Goal: Task Accomplishment & Management: Use online tool/utility

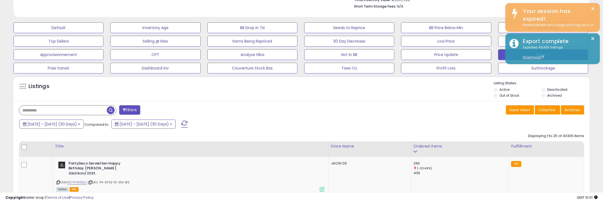
scroll to position [110, 334]
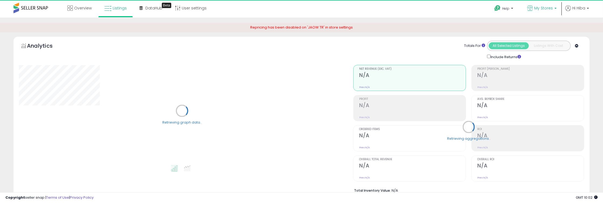
click at [539, 12] on p "My Stores" at bounding box center [541, 8] width 29 height 7
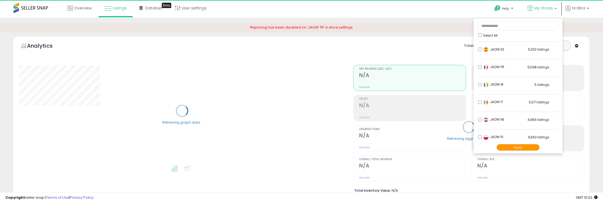
scroll to position [89, 0]
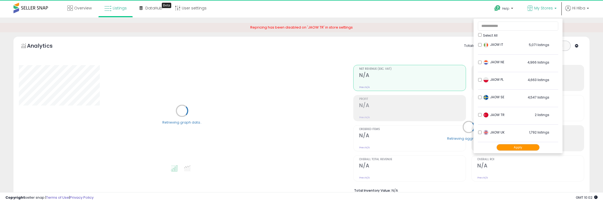
click at [478, 117] on li "JAOW TR 2 listings" at bounding box center [518, 116] width 80 height 17
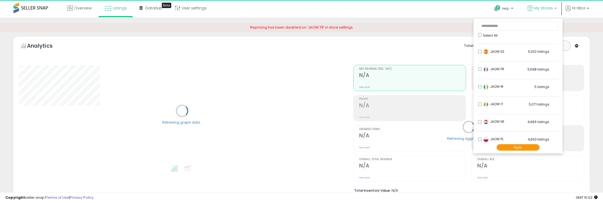
scroll to position [29, 0]
click at [478, 87] on li "JAOW IR 5 listings" at bounding box center [518, 88] width 80 height 17
click at [506, 147] on button "Apply" at bounding box center [517, 147] width 43 height 7
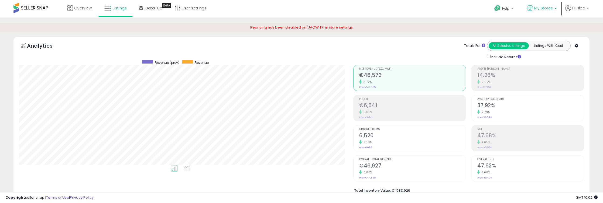
click at [546, 6] on span "My Stores" at bounding box center [543, 7] width 19 height 5
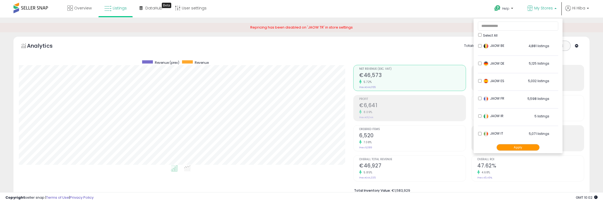
click at [518, 147] on button "Apply" at bounding box center [517, 147] width 43 height 7
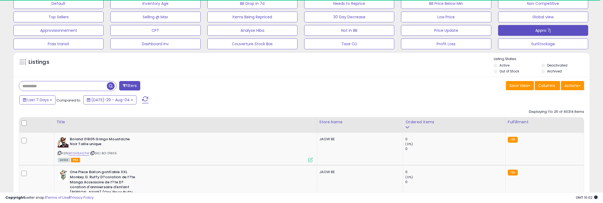
scroll to position [269, 0]
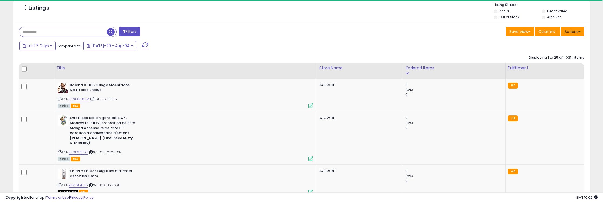
click at [564, 35] on button "Actions" at bounding box center [572, 31] width 23 height 9
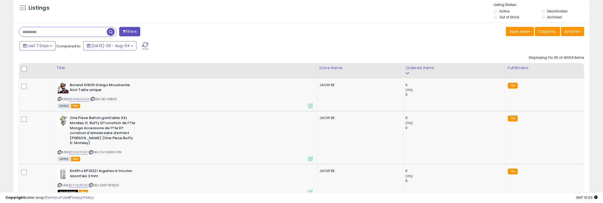
scroll to position [110, 334]
click at [570, 34] on button "Actions" at bounding box center [572, 31] width 23 height 9
click at [564, 64] on link "Export All Columns" at bounding box center [550, 66] width 59 height 8
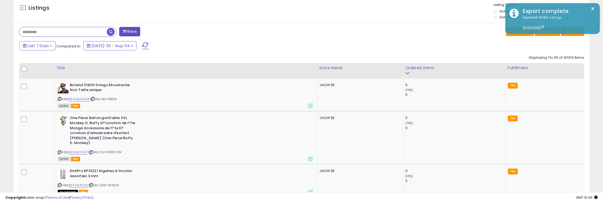
click at [57, 48] on span "Compared to:" at bounding box center [68, 46] width 25 height 5
click at [48, 47] on button "Last 7 Days" at bounding box center [37, 45] width 36 height 9
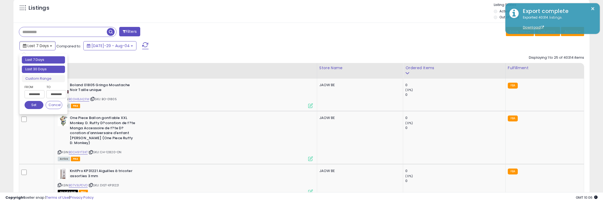
type input "**********"
click at [49, 66] on li "Last 30 Days" at bounding box center [43, 69] width 43 height 7
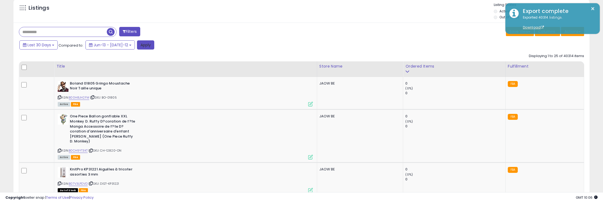
click at [143, 46] on button "Apply" at bounding box center [145, 44] width 17 height 9
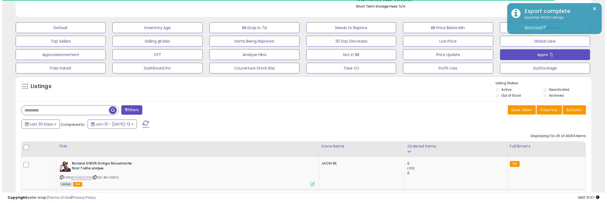
scroll to position [269521, 269297]
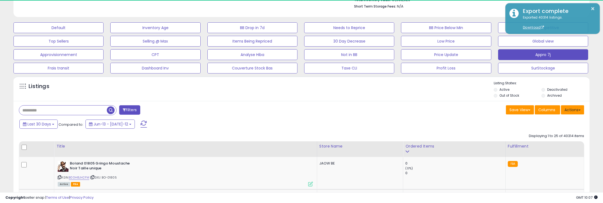
click at [580, 112] on button "Actions" at bounding box center [572, 109] width 23 height 9
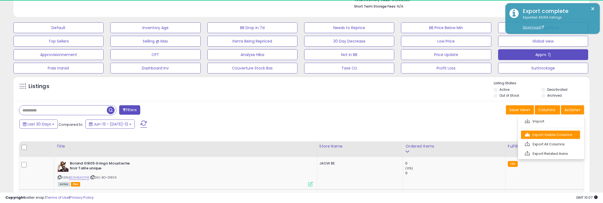
click at [569, 134] on link "Export Visible Columns" at bounding box center [550, 135] width 59 height 8
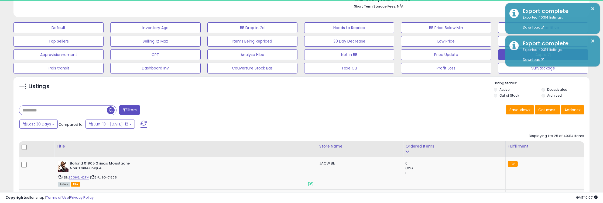
click at [47, 126] on button "Last 30 Days" at bounding box center [38, 124] width 38 height 9
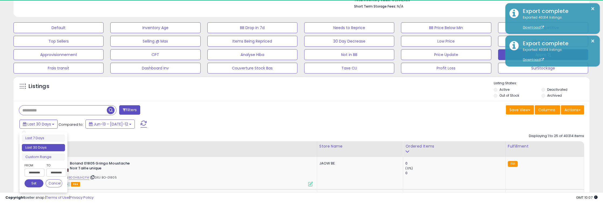
click at [33, 173] on input "**********" at bounding box center [35, 173] width 20 height 8
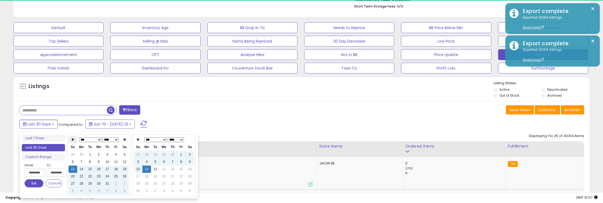
click at [71, 139] on th at bounding box center [72, 140] width 9 height 8
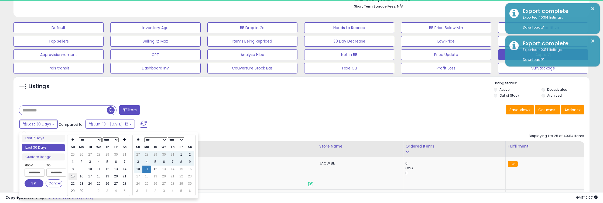
type input "**********"
click at [75, 178] on td "15" at bounding box center [72, 176] width 9 height 7
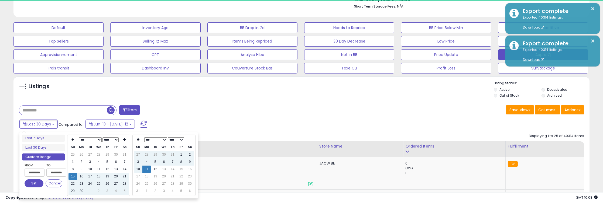
click at [32, 184] on button "Set" at bounding box center [34, 184] width 19 height 8
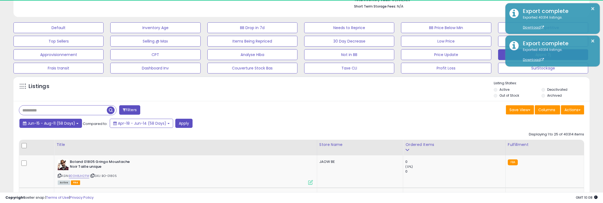
click at [72, 124] on span "Jun-15 - Aug-11 (58 Days)" at bounding box center [52, 123] width 48 height 5
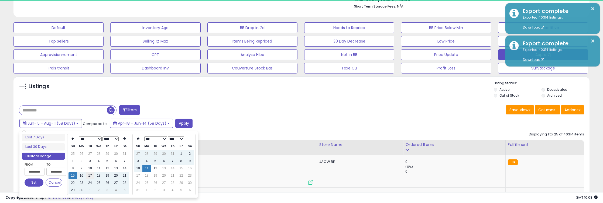
click at [91, 174] on td "17" at bounding box center [90, 175] width 9 height 7
type input "**********"
click at [39, 182] on button "Set" at bounding box center [34, 183] width 19 height 8
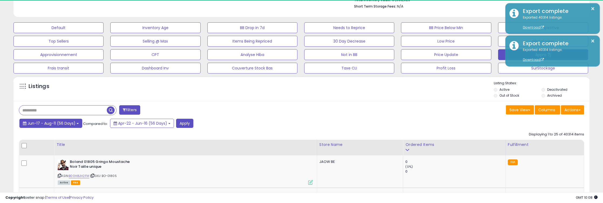
click at [75, 124] on button "Jun-17 - Aug-11 (56 Days)" at bounding box center [50, 123] width 63 height 9
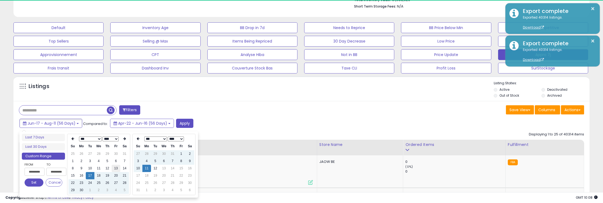
click at [112, 169] on td "13" at bounding box center [116, 168] width 9 height 7
type input "**********"
click at [36, 183] on button "Set" at bounding box center [34, 183] width 19 height 8
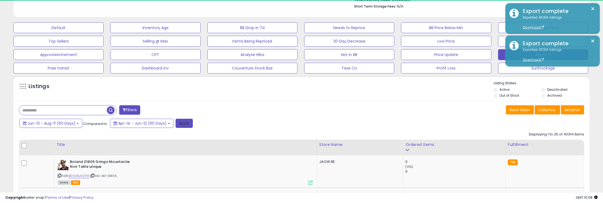
click at [181, 123] on button "Apply" at bounding box center [184, 123] width 17 height 9
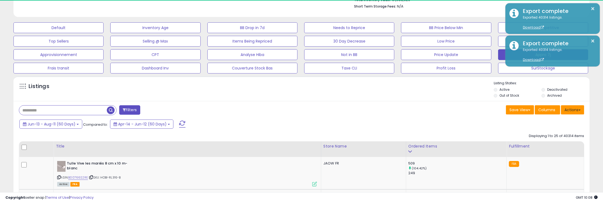
click at [582, 109] on button "Actions" at bounding box center [572, 109] width 23 height 9
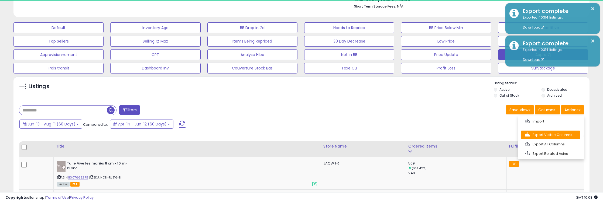
click at [563, 131] on link "Export Visible Columns" at bounding box center [550, 135] width 59 height 8
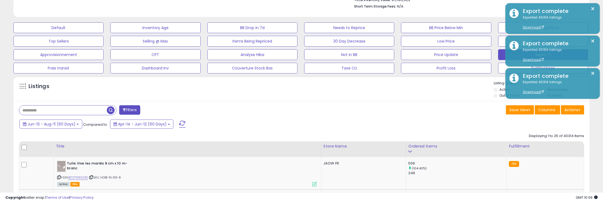
scroll to position [110, 334]
